Goal: Information Seeking & Learning: Learn about a topic

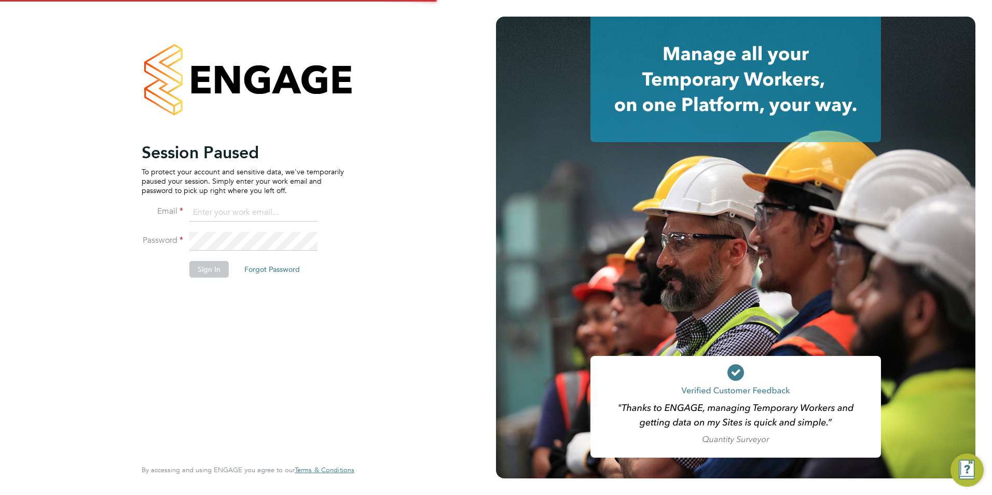
type input "george@mmpconsultancy.co.uk"
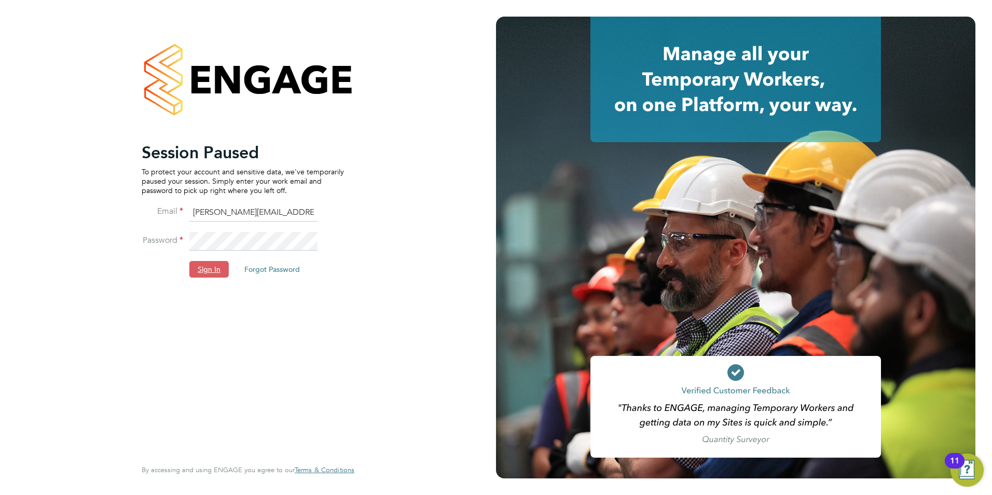
click at [205, 265] on button "Sign In" at bounding box center [208, 269] width 39 height 17
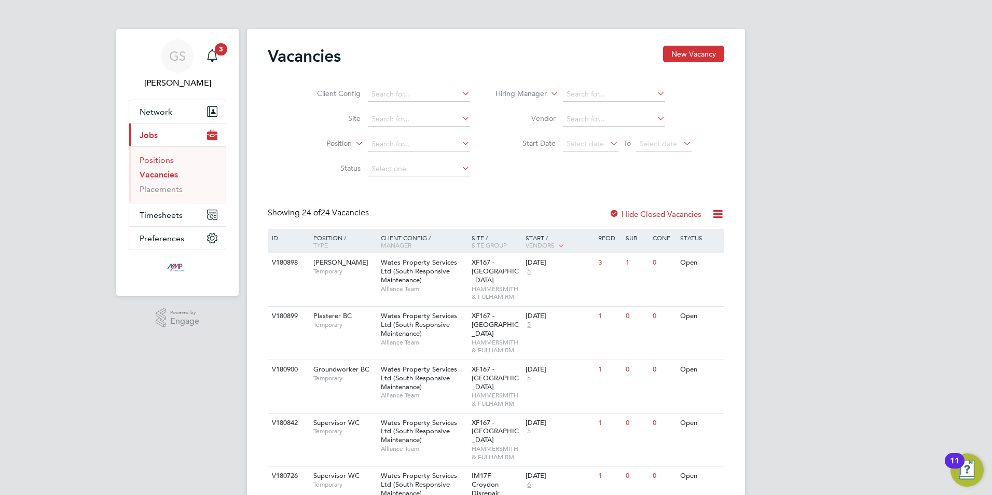
click at [168, 163] on link "Positions" at bounding box center [157, 160] width 34 height 10
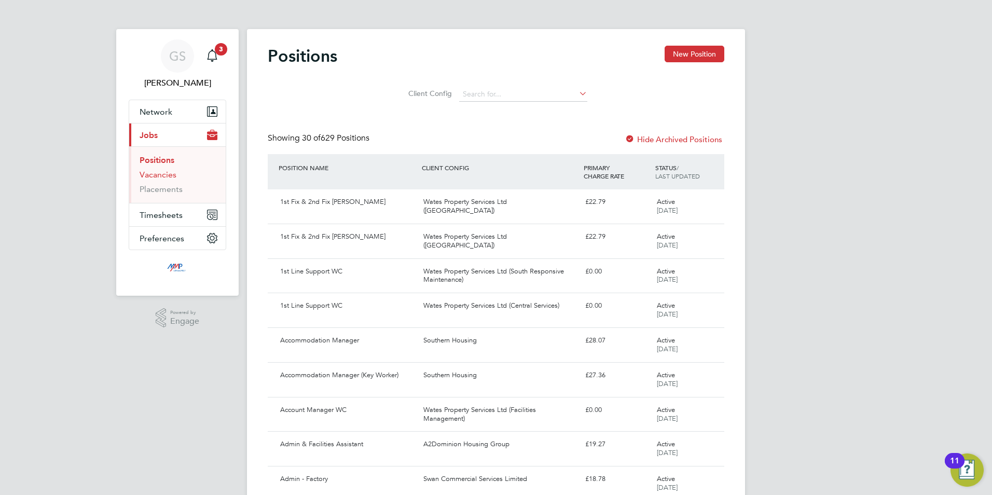
click at [156, 175] on link "Vacancies" at bounding box center [158, 175] width 37 height 10
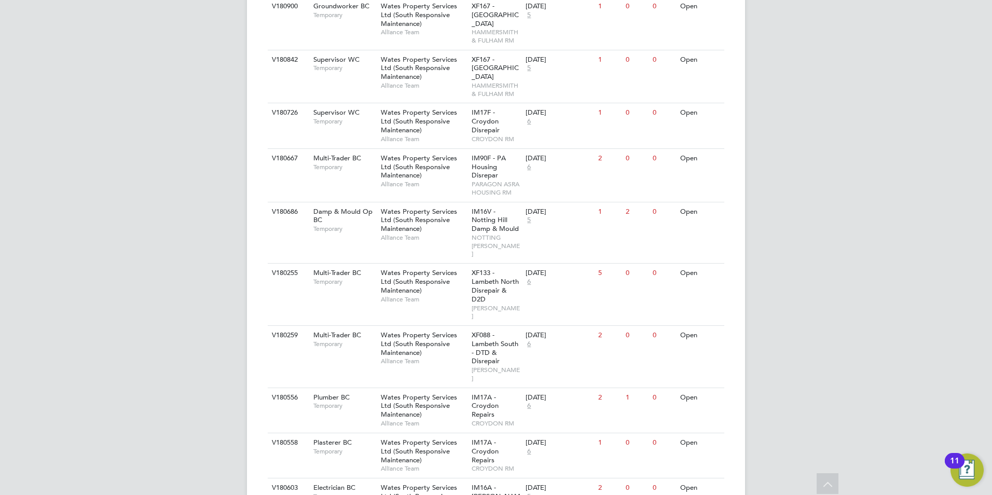
scroll to position [467, 0]
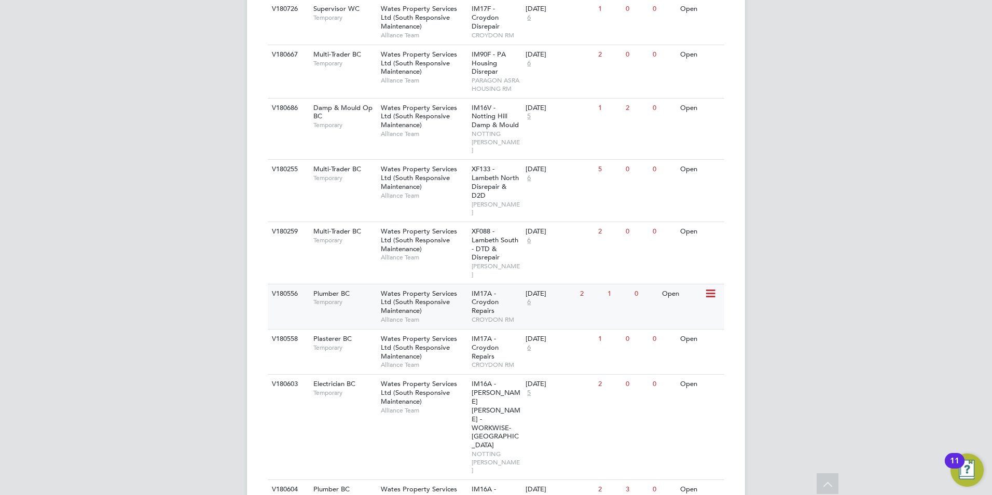
click at [387, 289] on span "Wates Property Services Ltd (South Responsive Maintenance)" at bounding box center [419, 302] width 76 height 26
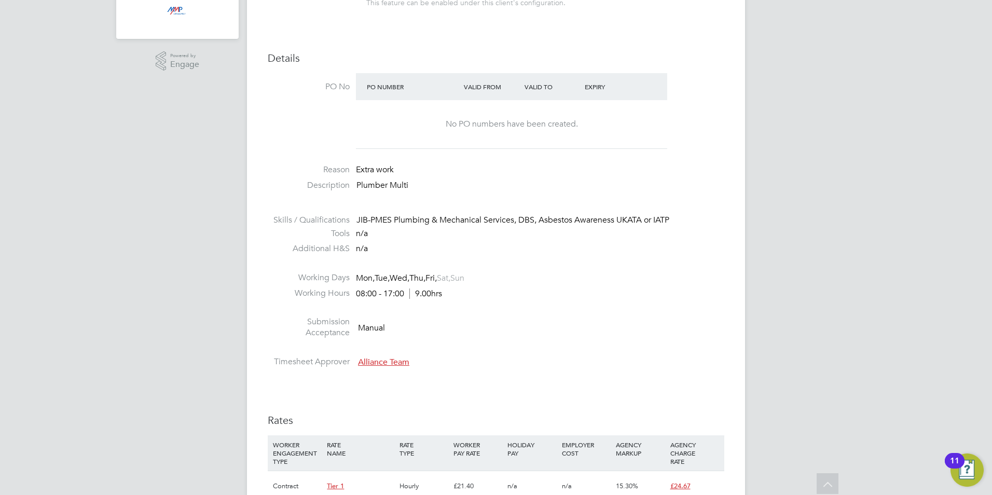
scroll to position [260, 0]
